Goal: Task Accomplishment & Management: Manage account settings

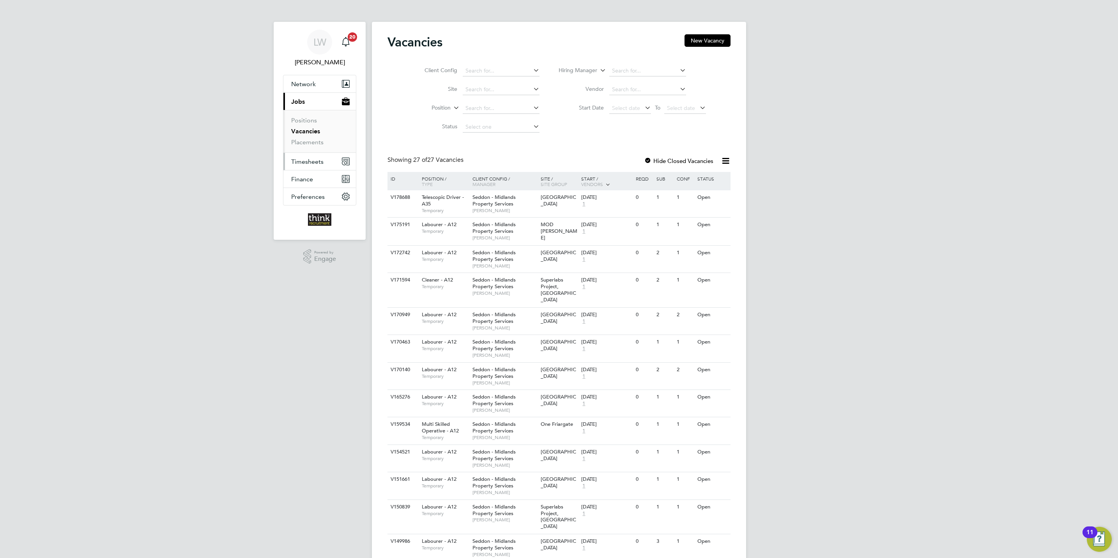
click at [312, 163] on span "Timesheets" at bounding box center [307, 161] width 32 height 7
click at [311, 141] on link "Timesheets" at bounding box center [307, 137] width 32 height 7
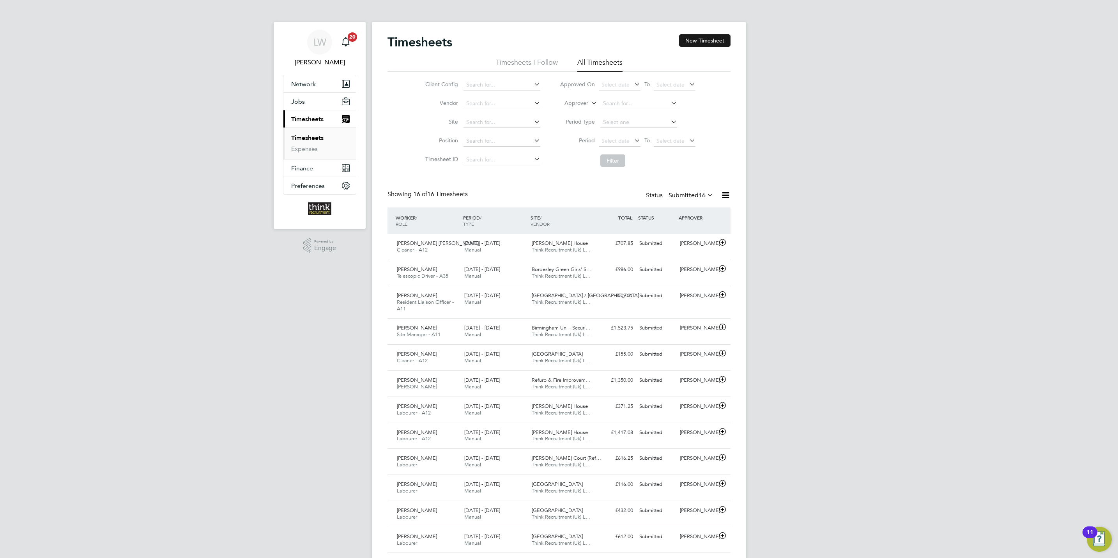
click at [695, 40] on button "New Timesheet" at bounding box center [704, 40] width 51 height 12
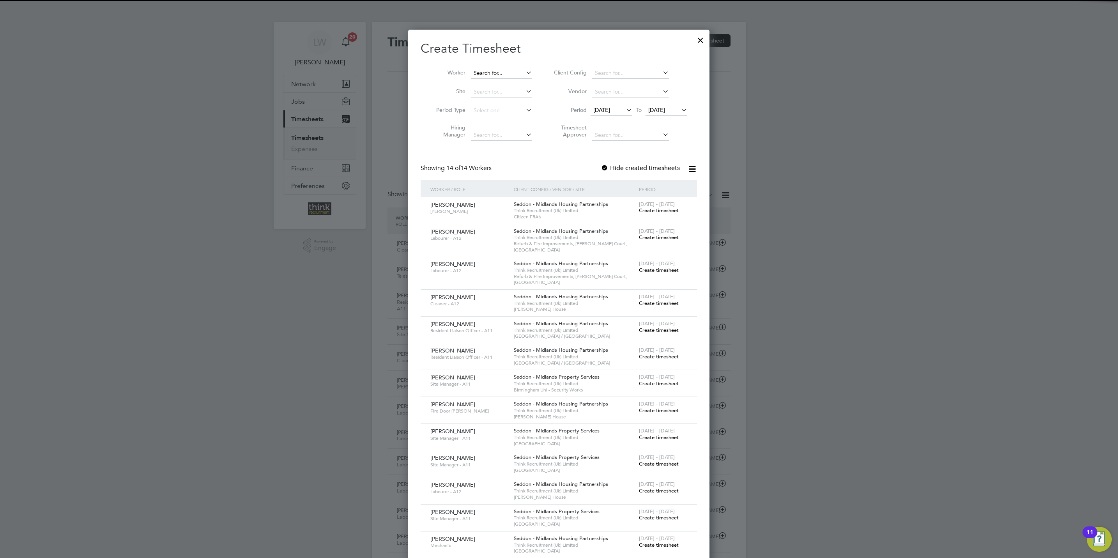
click at [491, 71] on input at bounding box center [501, 73] width 61 height 11
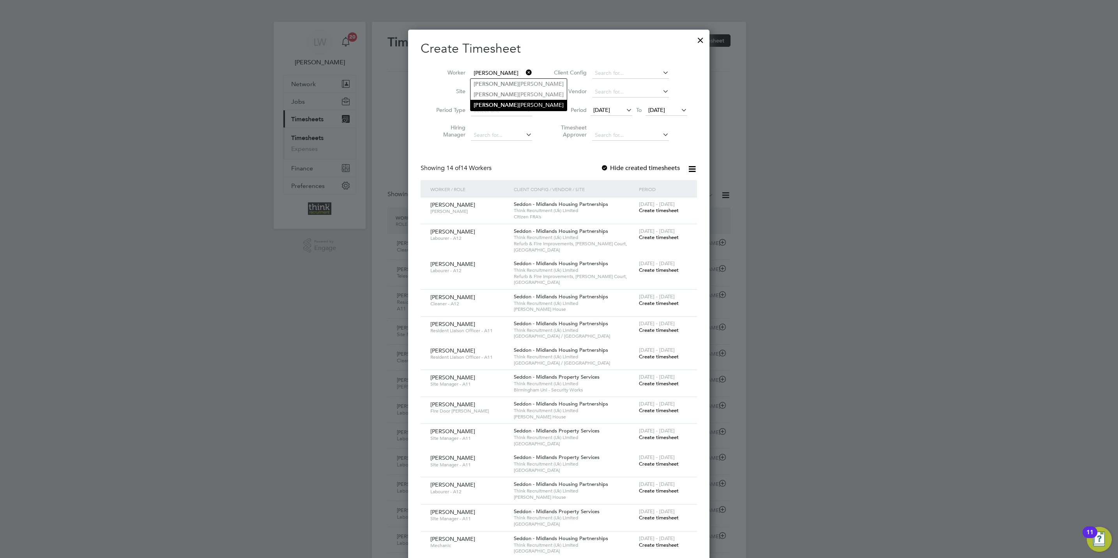
click at [502, 104] on li "[PERSON_NAME]" at bounding box center [518, 105] width 96 height 11
type input "[PERSON_NAME]"
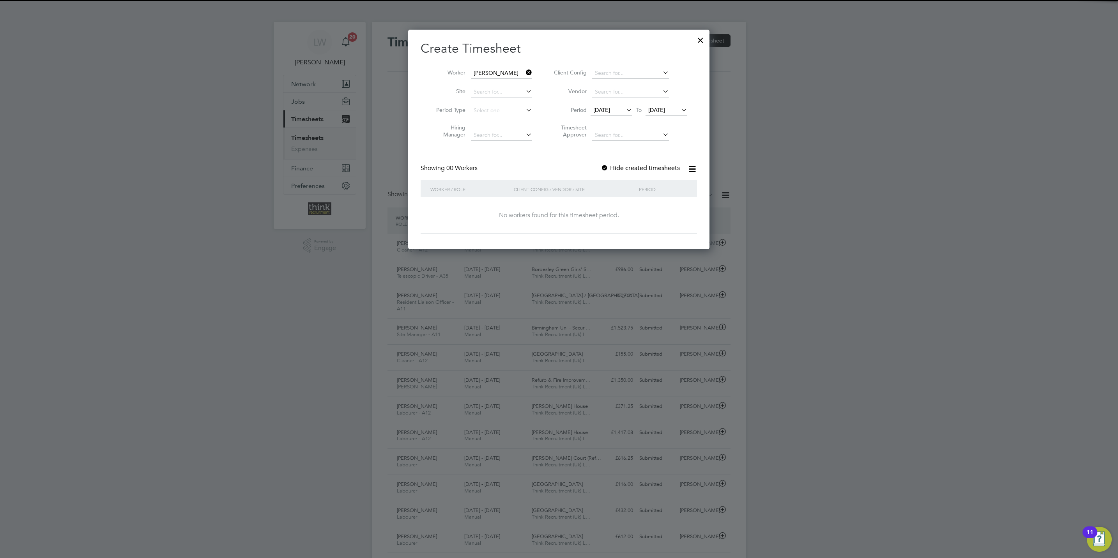
click at [670, 116] on span "[DATE]" at bounding box center [667, 110] width 42 height 11
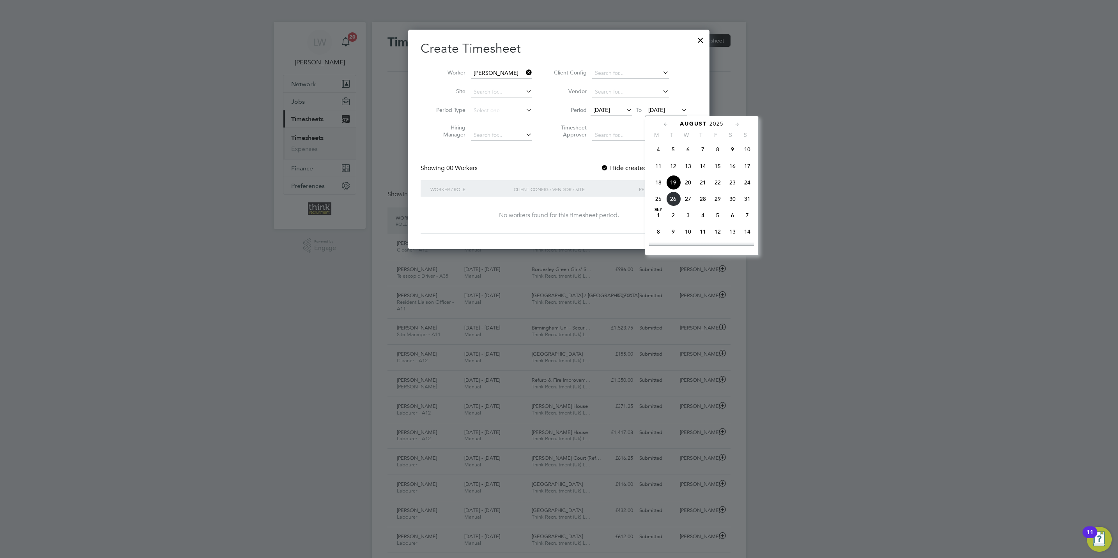
click at [681, 105] on span "[DATE]" at bounding box center [667, 110] width 42 height 11
click at [746, 187] on span "24" at bounding box center [747, 182] width 15 height 15
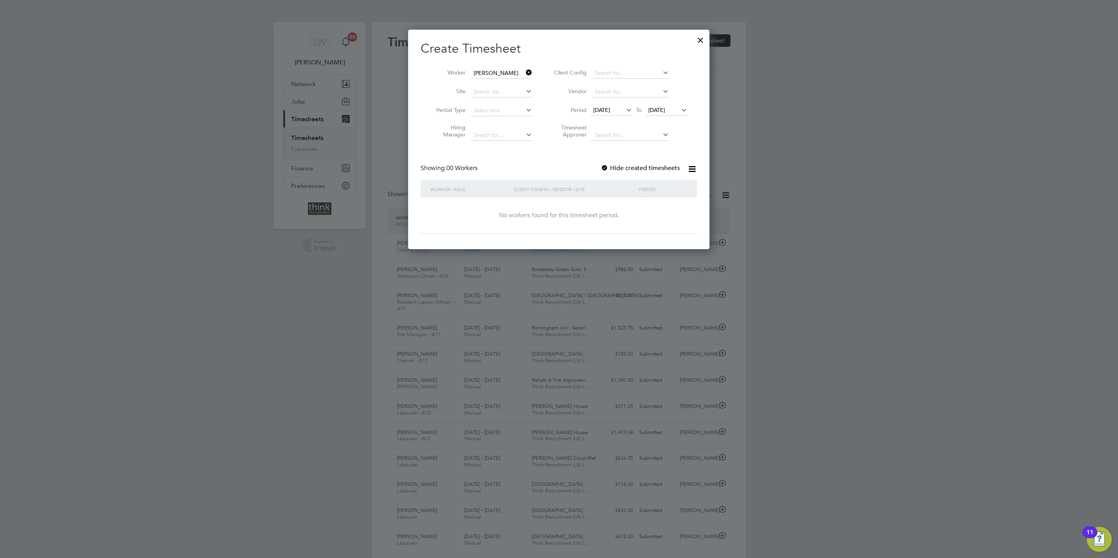
click at [605, 170] on div at bounding box center [605, 168] width 8 height 8
click at [627, 170] on label "Hide created timesheets" at bounding box center [640, 168] width 79 height 8
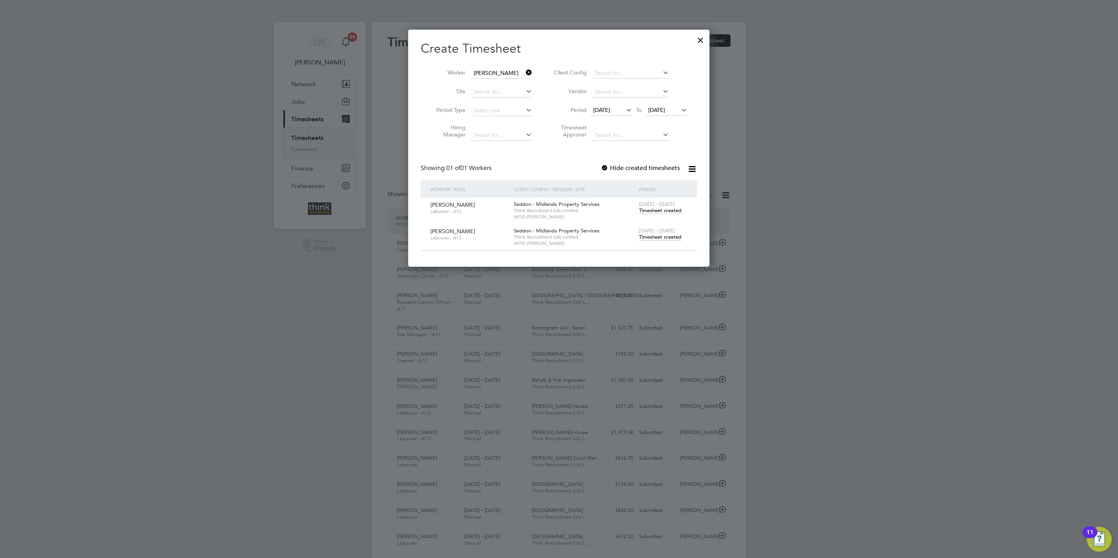
click at [648, 238] on span "Timesheet created" at bounding box center [660, 236] width 42 height 7
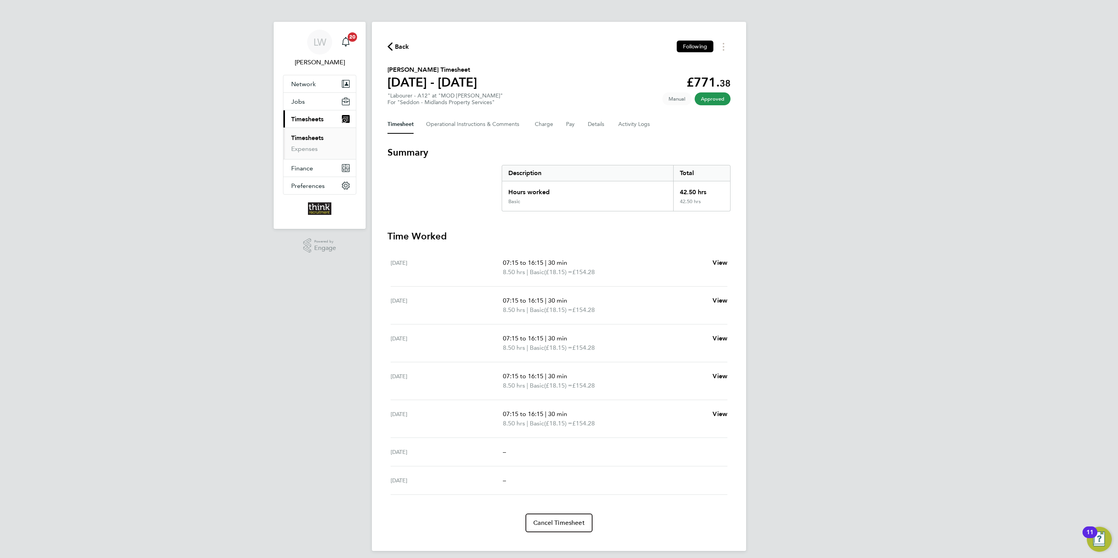
click at [407, 47] on span "Back" at bounding box center [402, 46] width 14 height 9
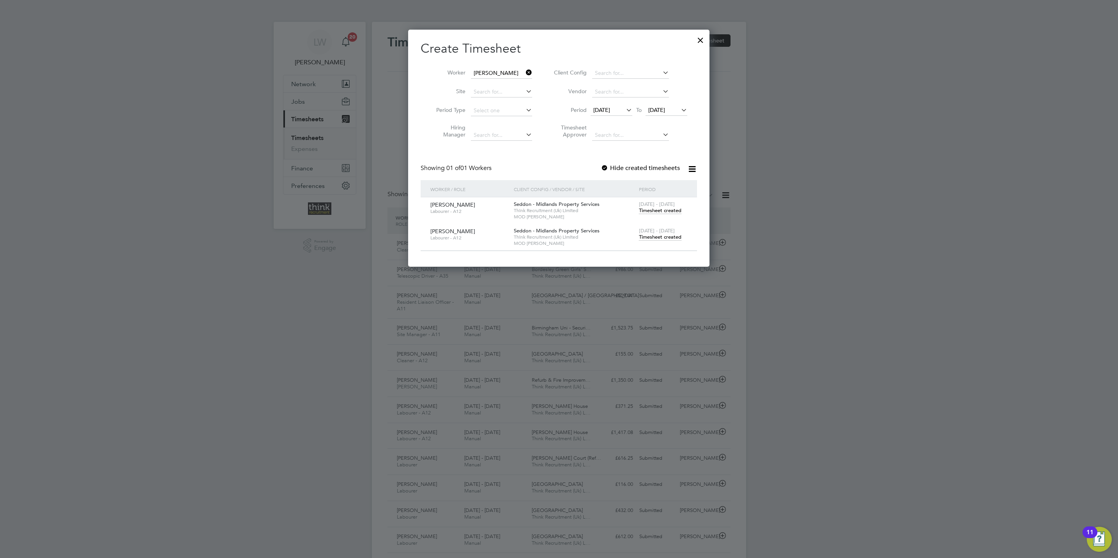
click at [524, 74] on icon at bounding box center [524, 72] width 0 height 11
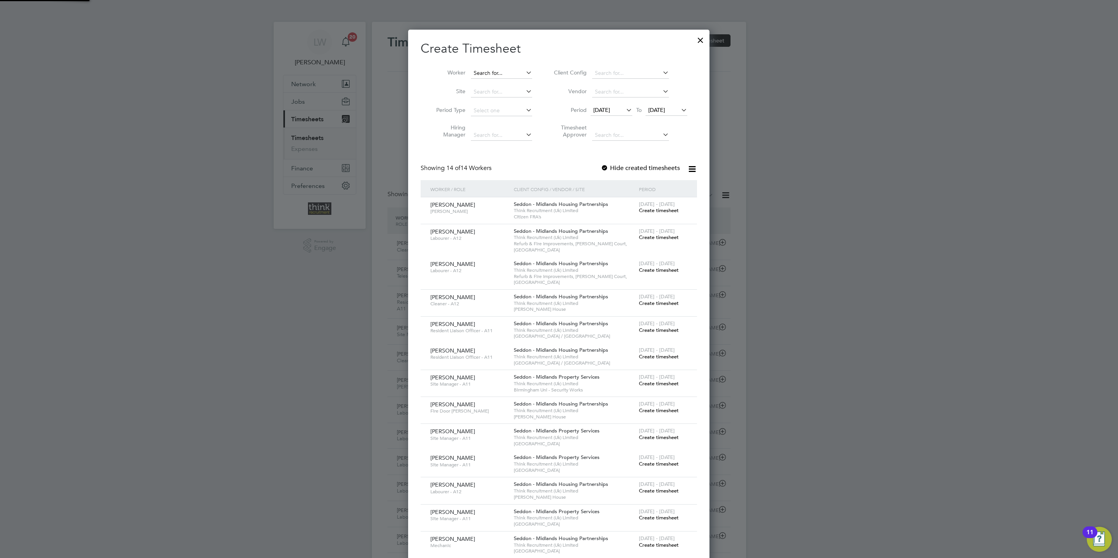
click at [515, 71] on input at bounding box center [501, 73] width 61 height 11
click at [516, 85] on li "[PERSON_NAME]" at bounding box center [501, 84] width 63 height 11
type input "[PERSON_NAME]"
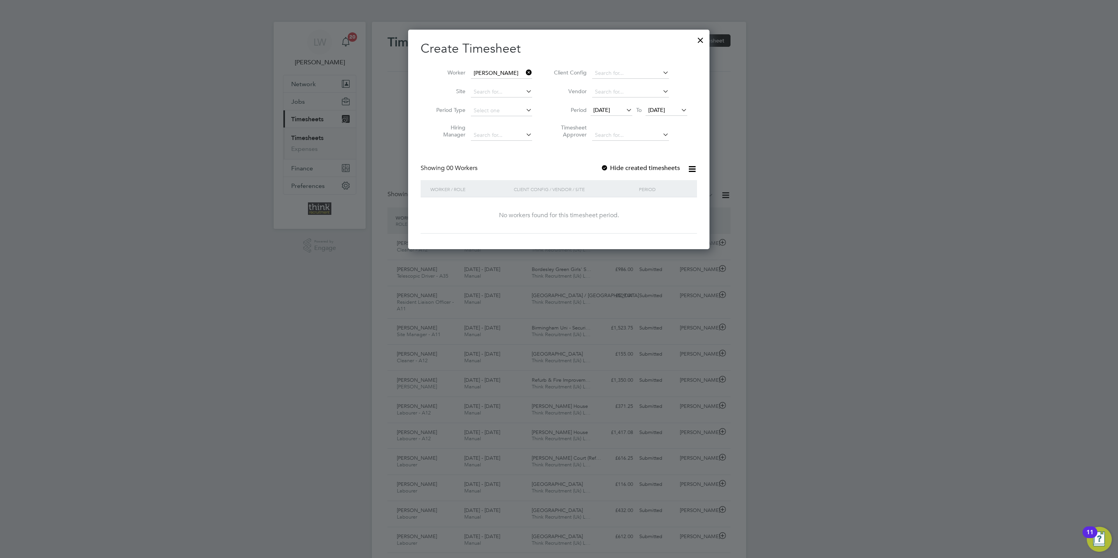
click at [651, 167] on label "Hide created timesheets" at bounding box center [640, 168] width 79 height 8
click at [642, 170] on label "Hide created timesheets" at bounding box center [640, 168] width 79 height 8
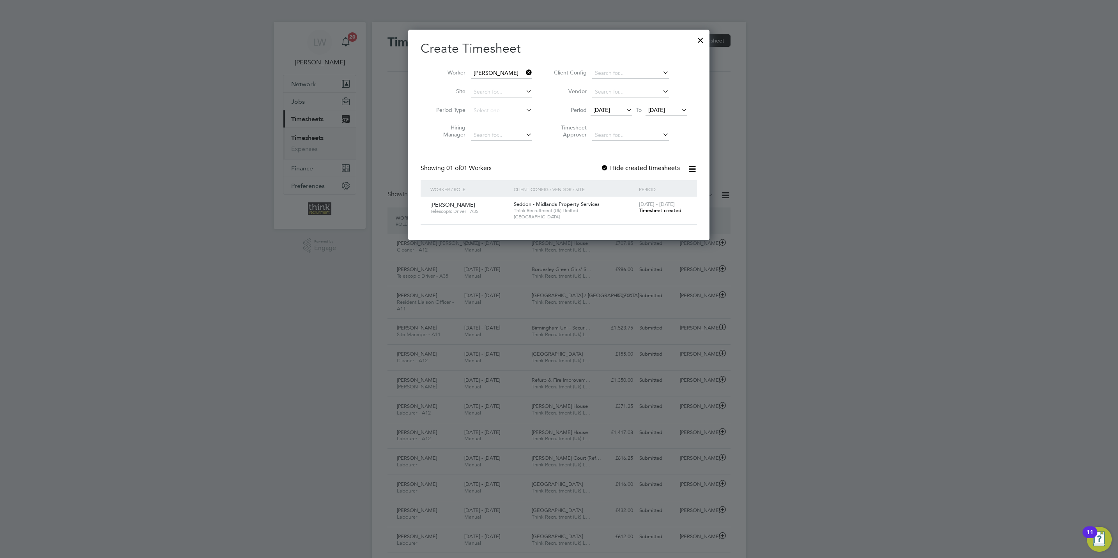
click at [651, 211] on span "Timesheet created" at bounding box center [660, 210] width 42 height 7
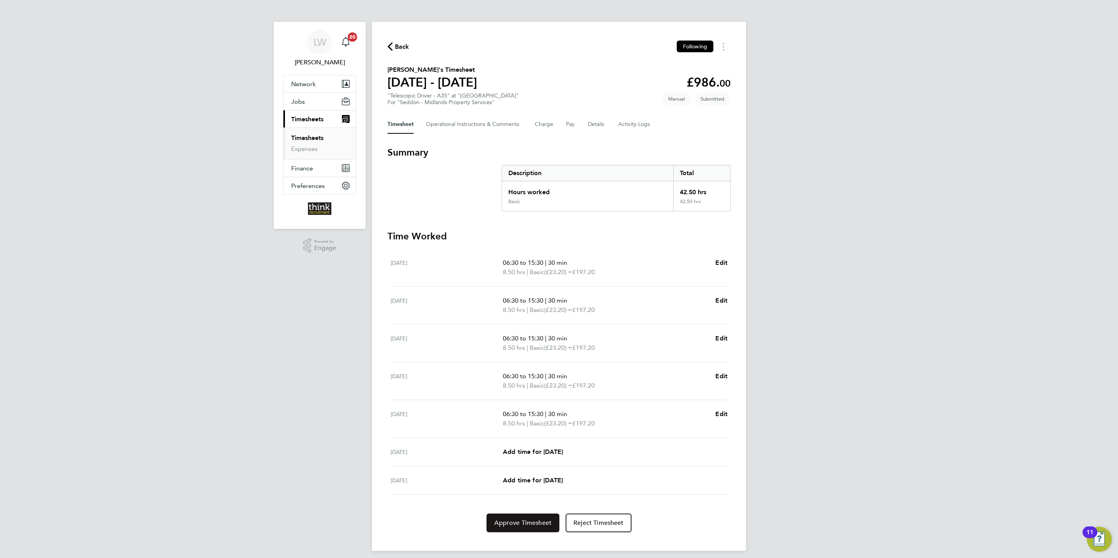
click at [508, 521] on span "Approve Timesheet" at bounding box center [522, 523] width 57 height 8
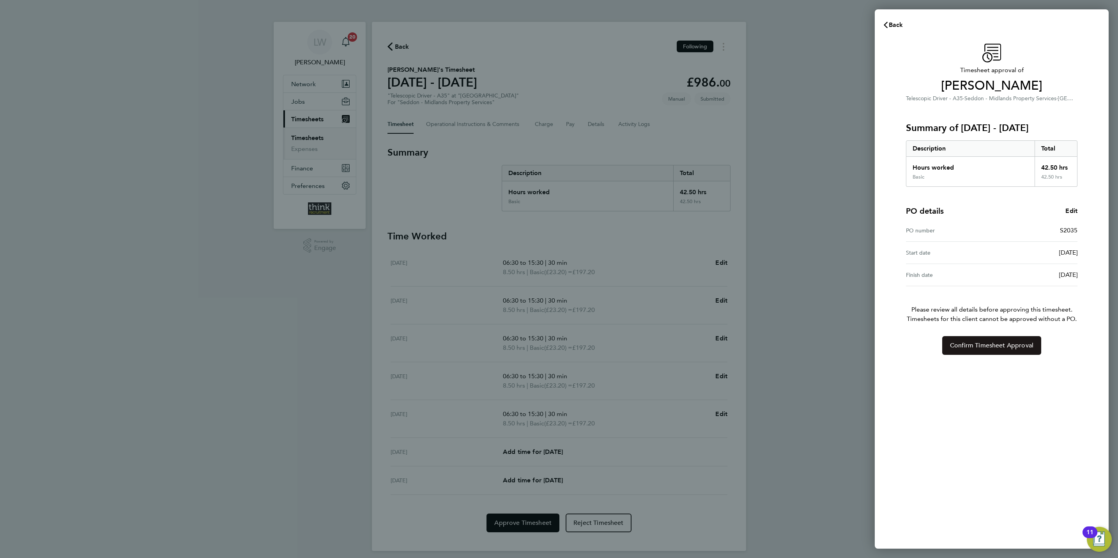
click at [972, 344] on span "Confirm Timesheet Approval" at bounding box center [991, 345] width 83 height 8
